Goal: Information Seeking & Learning: Check status

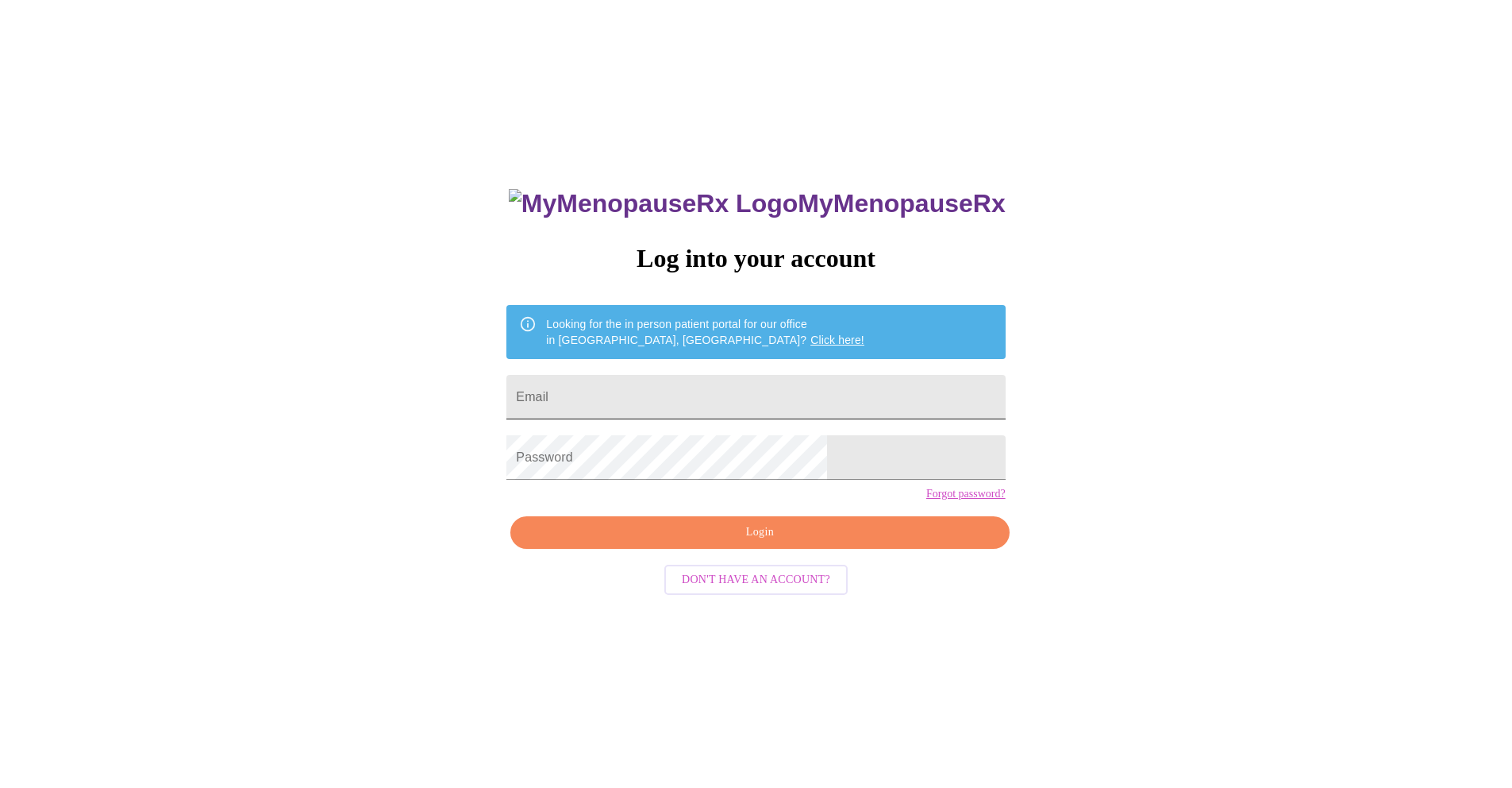
click at [698, 377] on input "Email" at bounding box center [755, 397] width 498 height 44
click at [693, 388] on input "Email" at bounding box center [755, 397] width 498 height 44
type input "[EMAIL_ADDRESS][DOMAIN_NAME]"
click at [756, 542] on span "Login" at bounding box center [760, 532] width 462 height 19
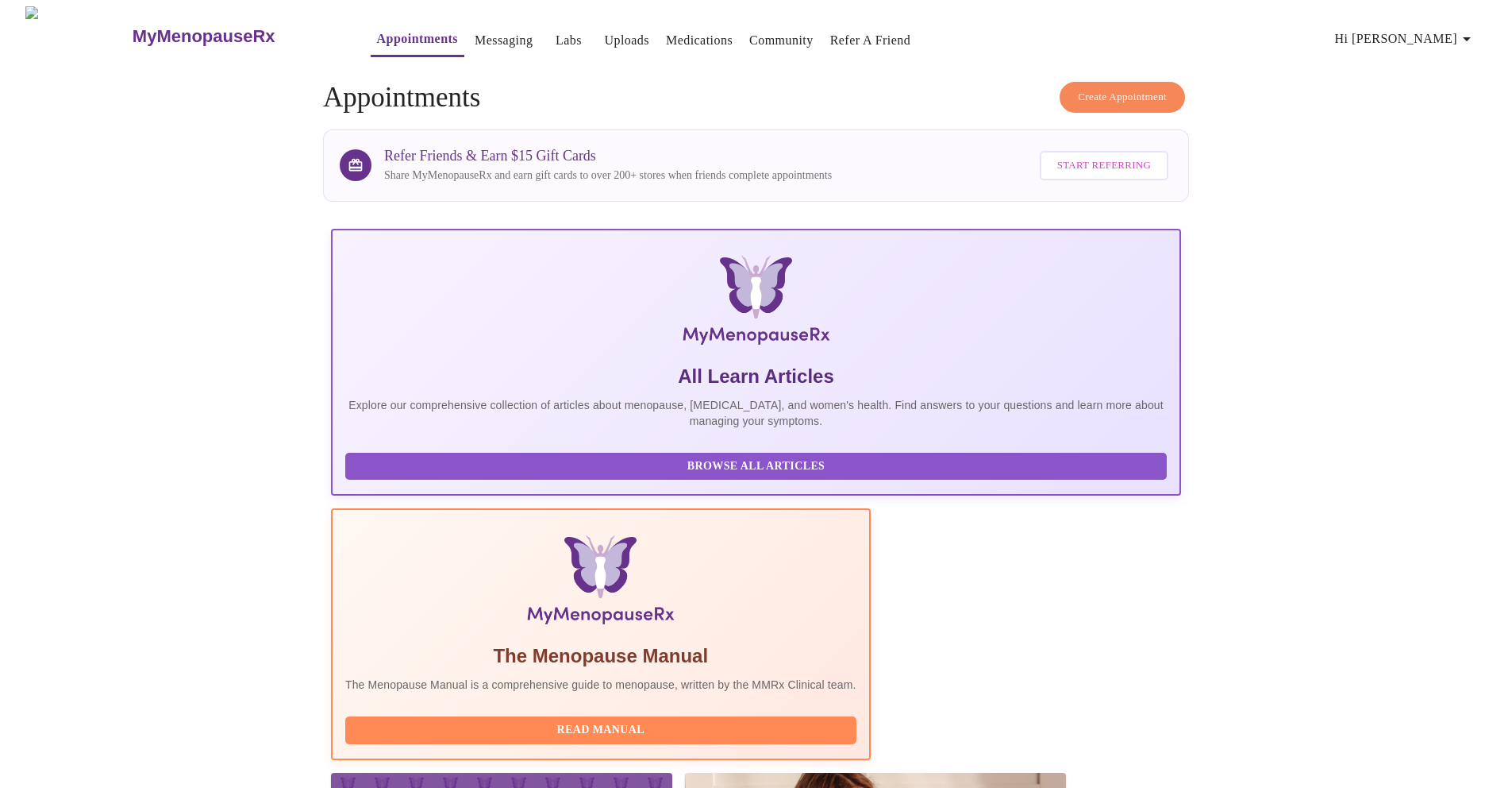
click at [549, 35] on span "Labs" at bounding box center [568, 40] width 38 height 22
click at [556, 34] on link "Labs" at bounding box center [569, 40] width 26 height 22
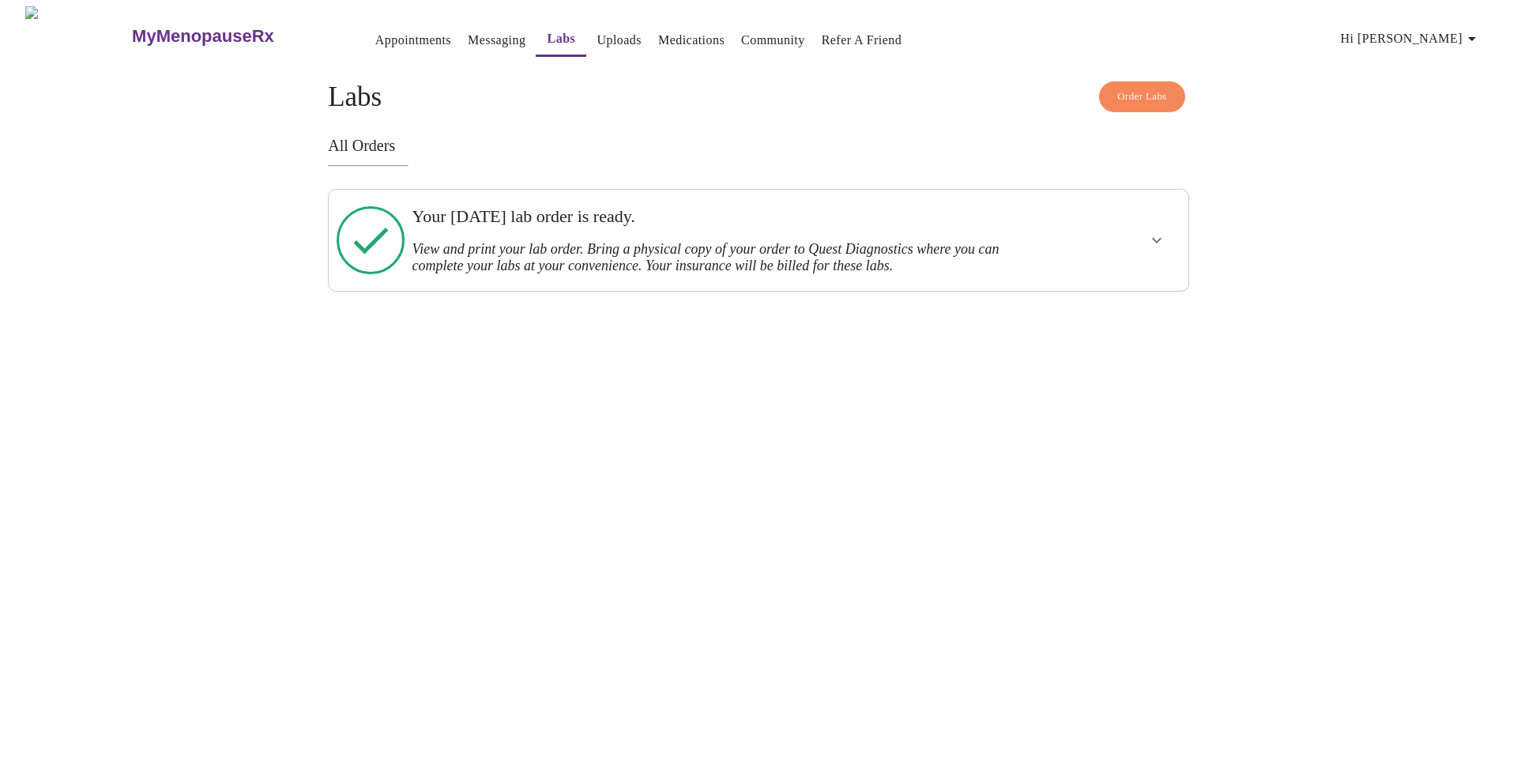
click at [628, 241] on h3 "View and print your lab order. Bring a physical copy of your order to Quest Dia…" at bounding box center [716, 258] width 610 height 33
click at [386, 243] on icon at bounding box center [370, 240] width 68 height 68
click at [1153, 243] on icon "show more" at bounding box center [1157, 240] width 19 height 19
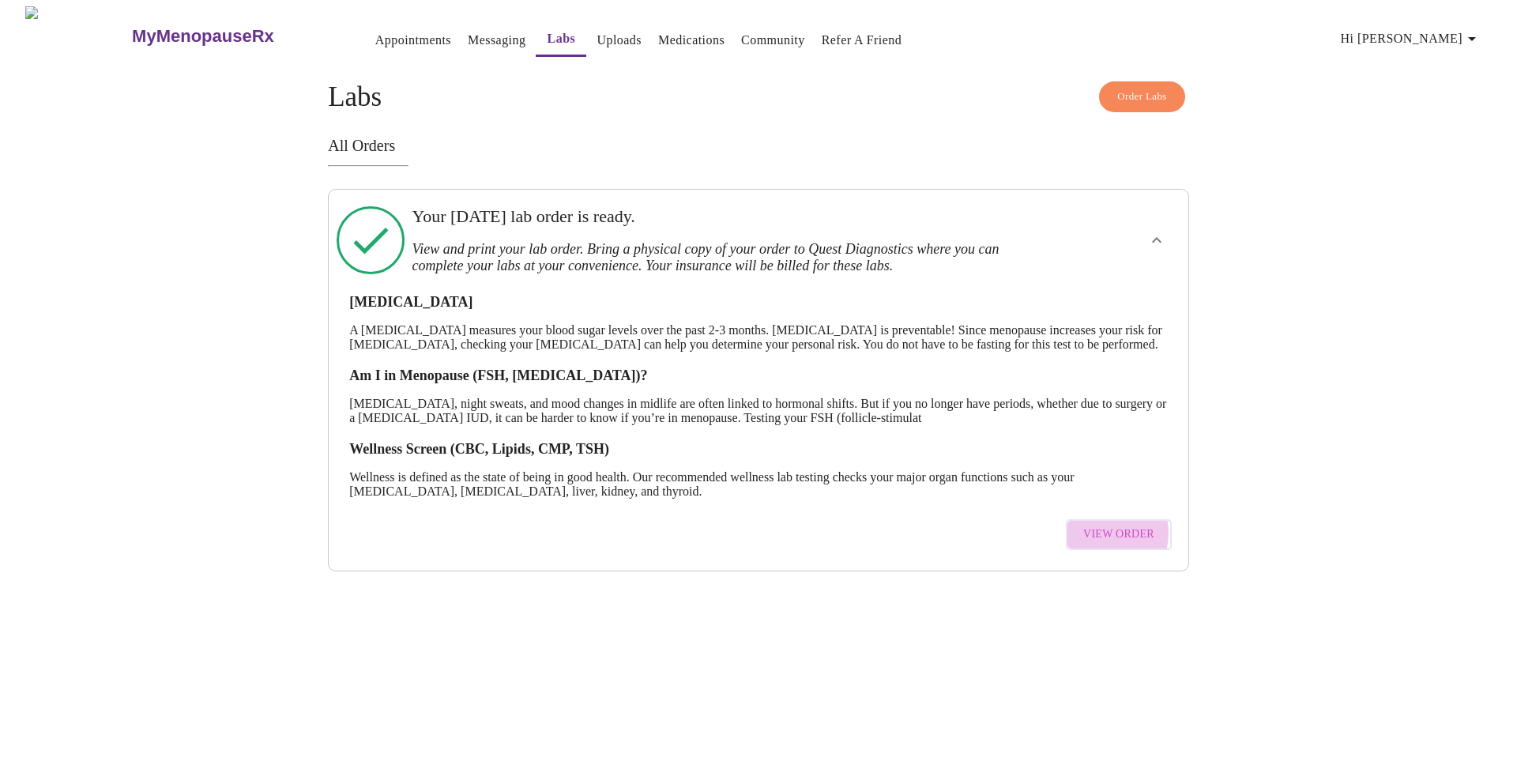
click at [1101, 544] on span "View Order" at bounding box center [1118, 534] width 71 height 19
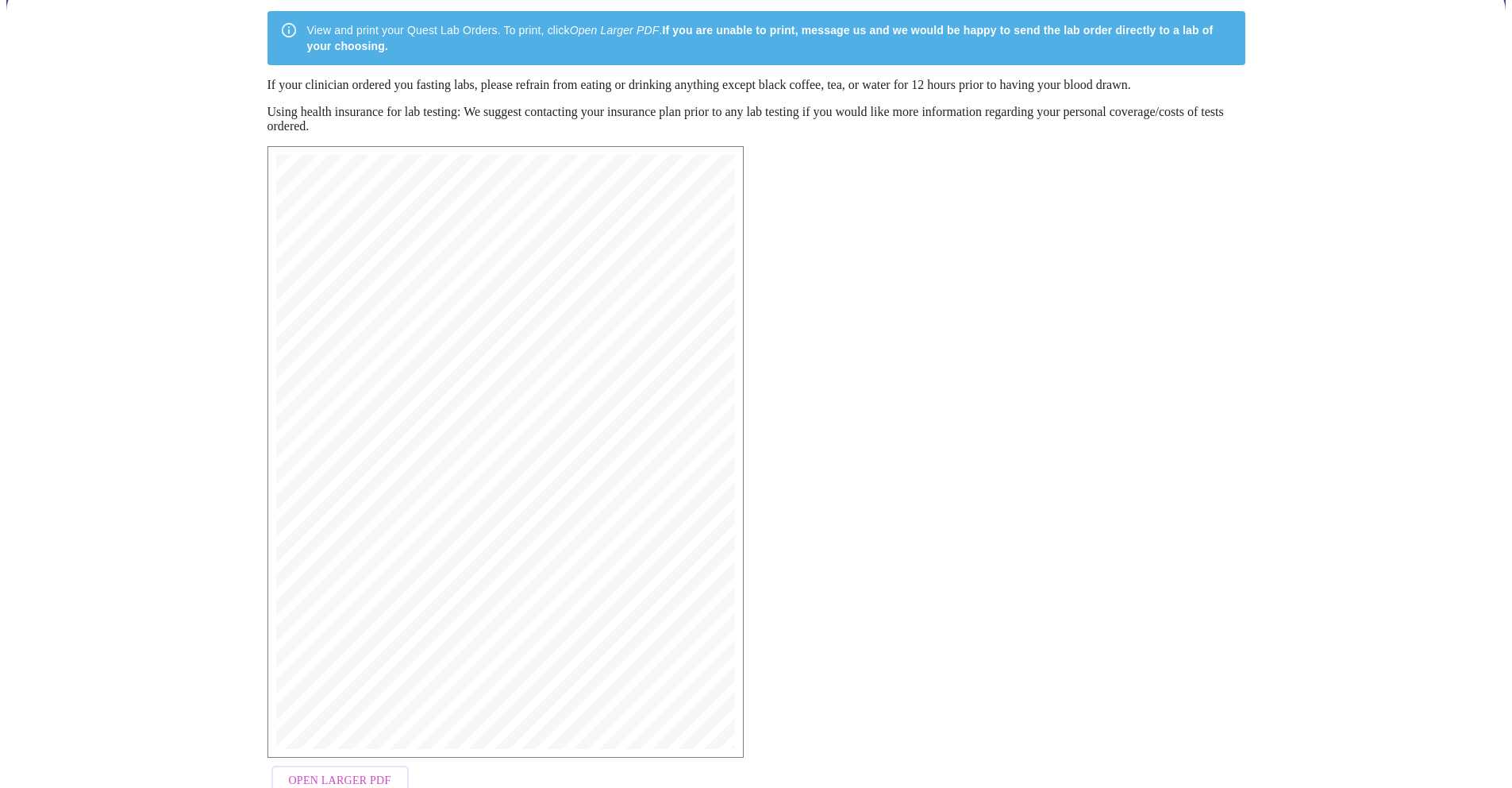
scroll to position [189, 0]
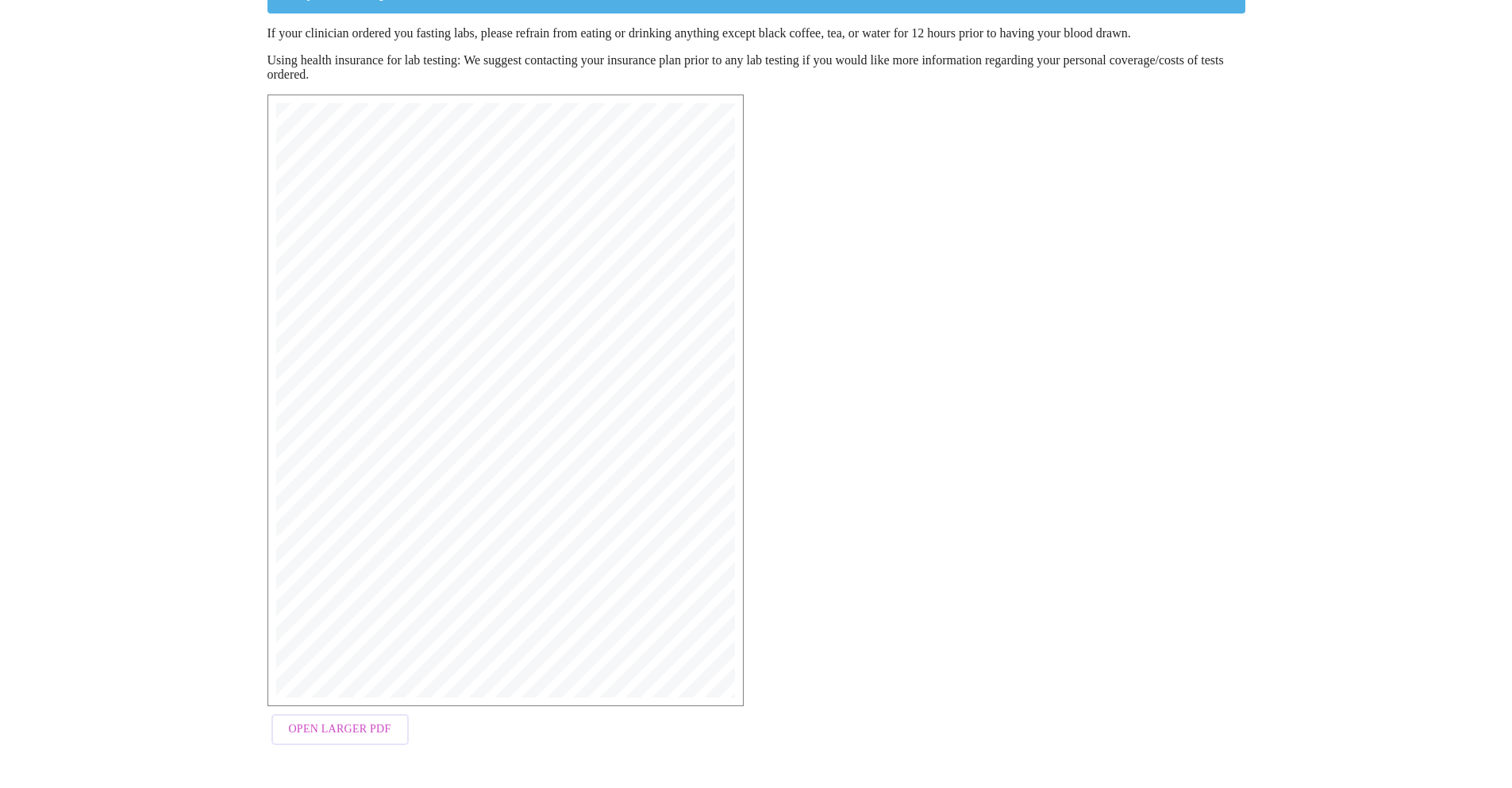
click at [356, 739] on span "Open Larger PDF" at bounding box center [340, 729] width 102 height 19
